Goal: Check status

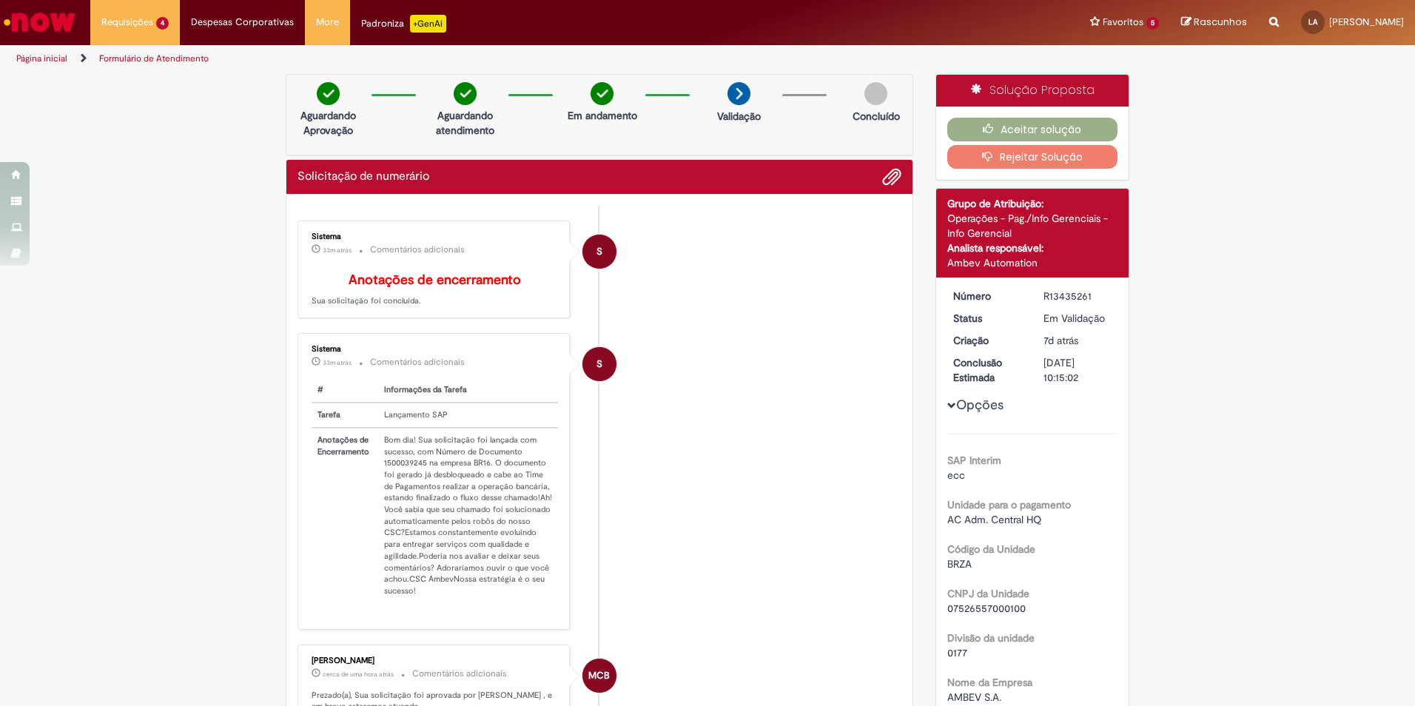
scroll to position [74, 0]
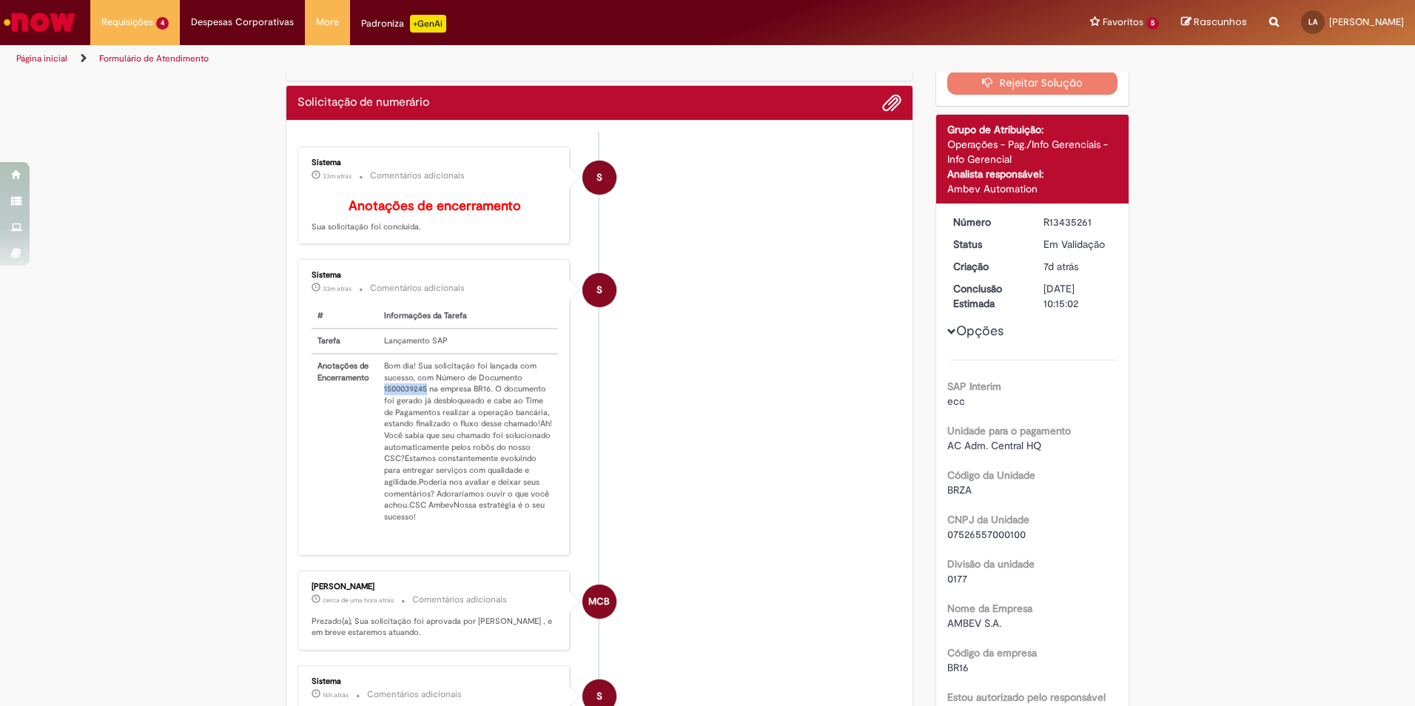
drag, startPoint x: 378, startPoint y: 398, endPoint x: 422, endPoint y: 397, distance: 43.7
click at [422, 397] on td "Bom dia! Sua solicitação foi lançada com sucesso, com Número de Documento 15000…" at bounding box center [468, 441] width 180 height 175
copy td "1500039245"
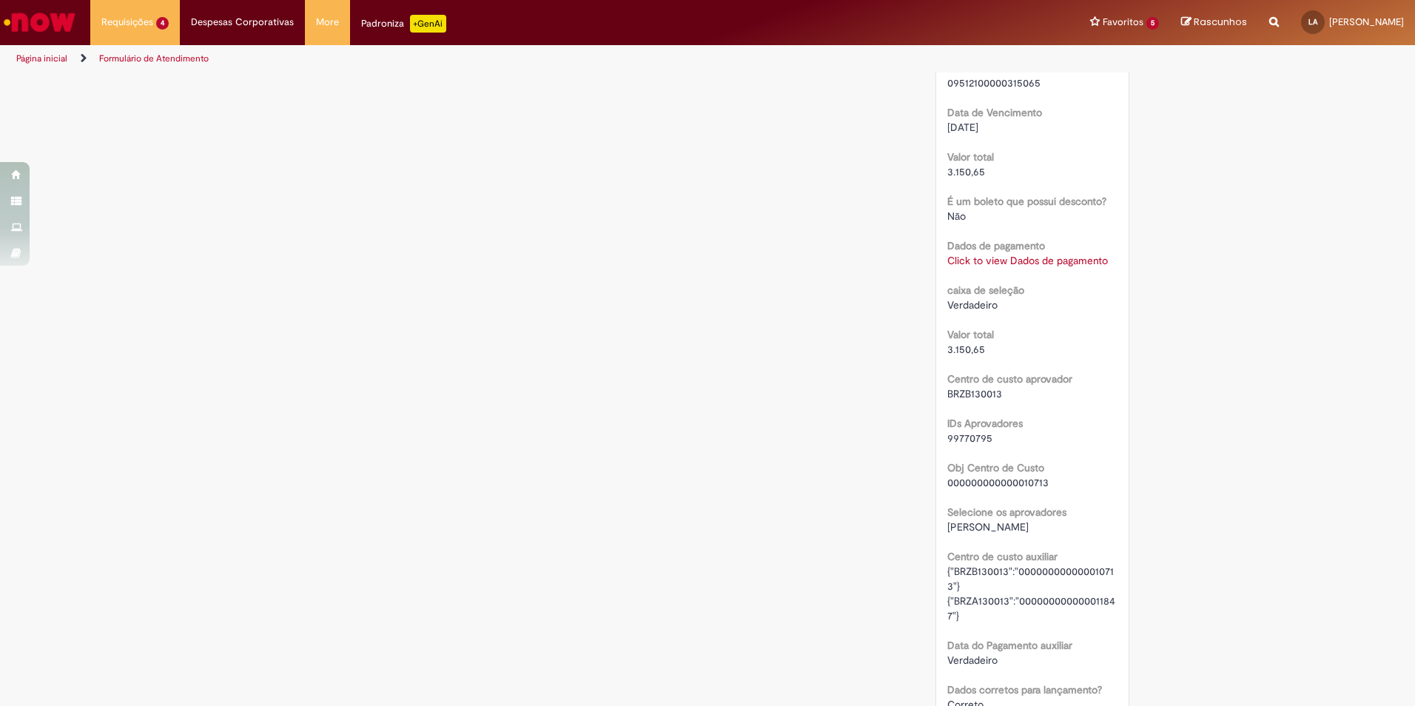
scroll to position [1492, 0]
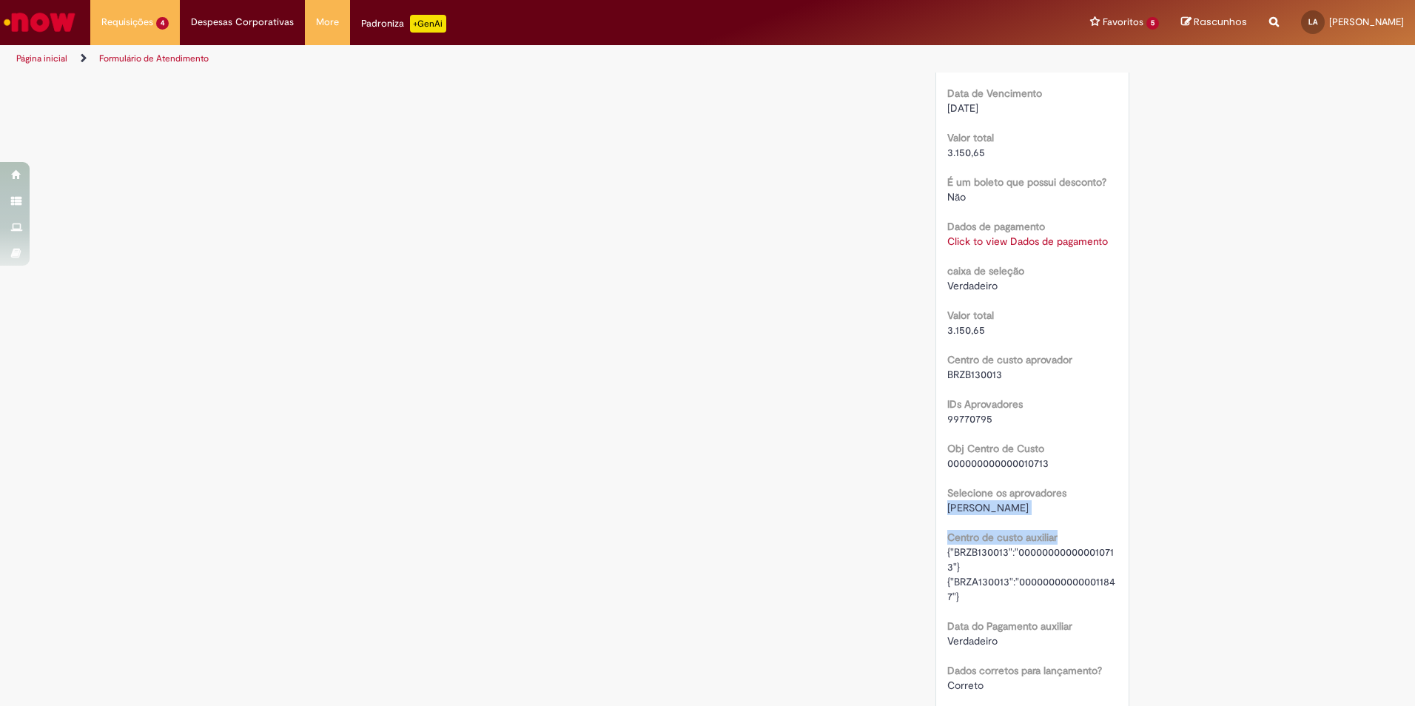
drag, startPoint x: 1400, startPoint y: 529, endPoint x: 1408, endPoint y: 479, distance: 50.2
click at [1408, 479] on section "Formulário de Atendimento Verificar Código de Barras Aguardando Aprovação Aguar…" at bounding box center [707, 389] width 1415 height 633
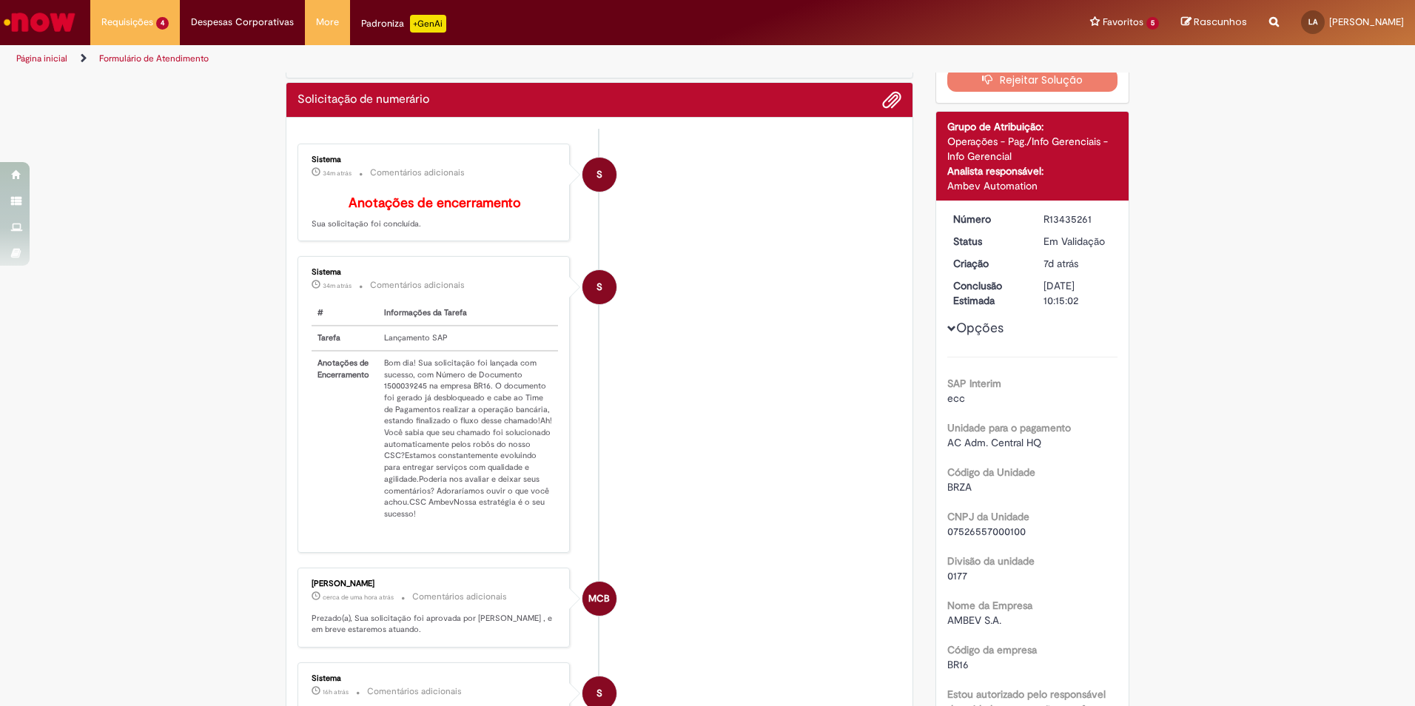
scroll to position [0, 0]
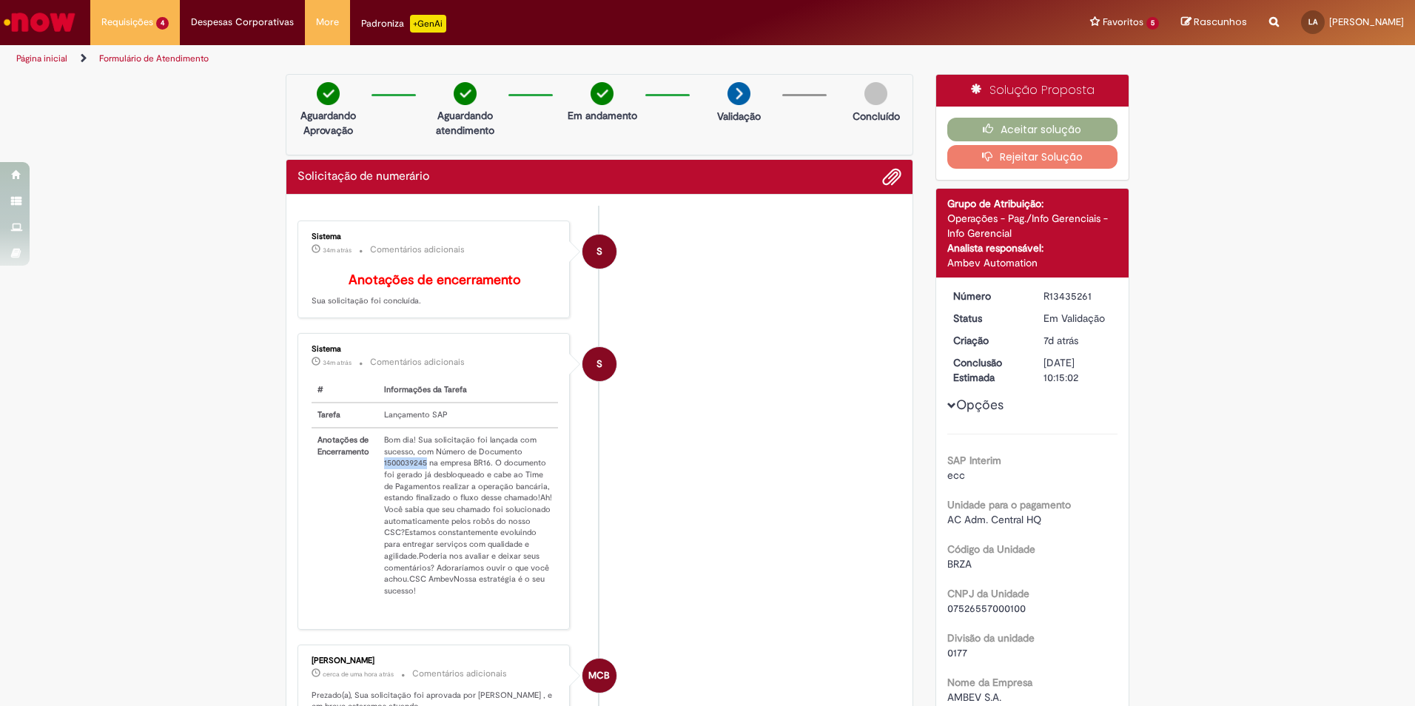
drag, startPoint x: 378, startPoint y: 471, endPoint x: 420, endPoint y: 475, distance: 42.4
click at [420, 475] on td "Bom dia! Sua solicitação foi lançada com sucesso, com Número de Documento 15000…" at bounding box center [468, 515] width 180 height 175
copy td "1500039245"
